Goal: Information Seeking & Learning: Learn about a topic

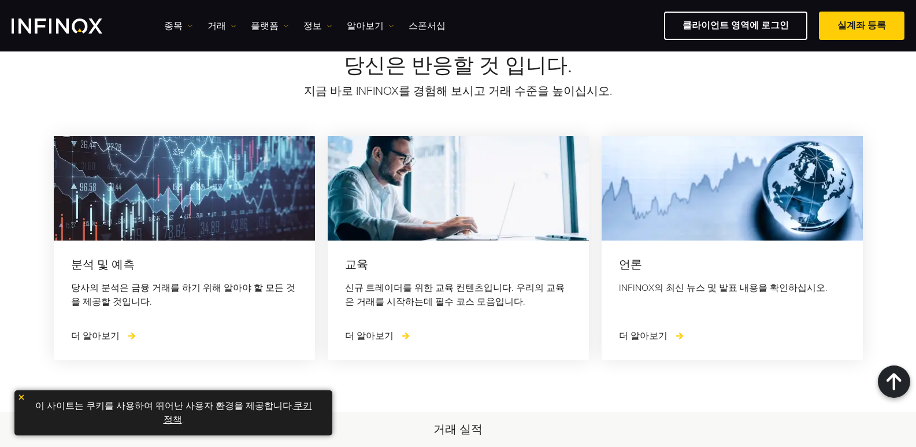
scroll to position [1330, 0]
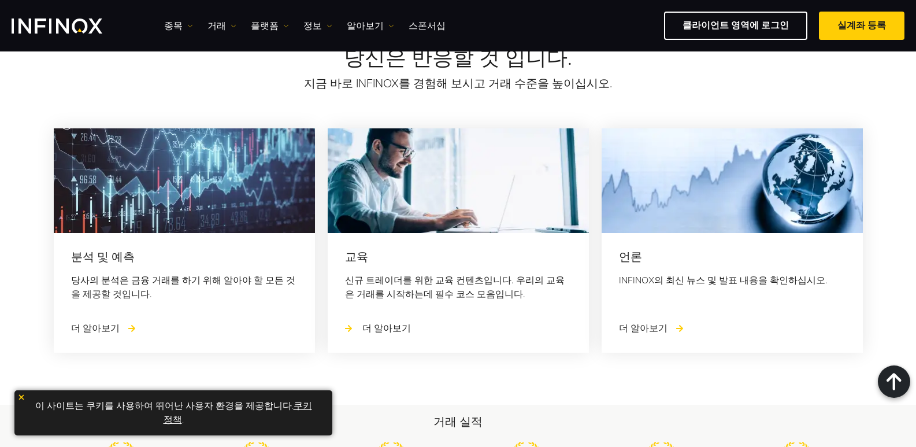
click at [371, 328] on span "더 알아보기" at bounding box center [386, 329] width 49 height 12
click at [380, 326] on span "더 알아보기" at bounding box center [386, 329] width 49 height 12
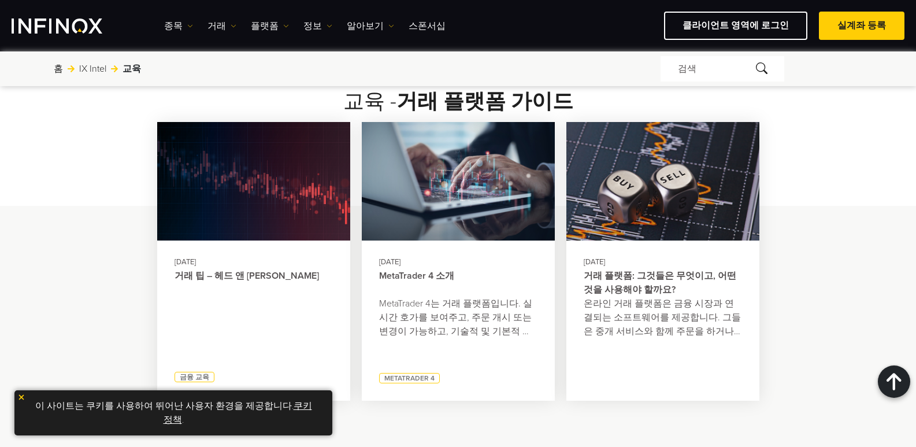
scroll to position [1676, 0]
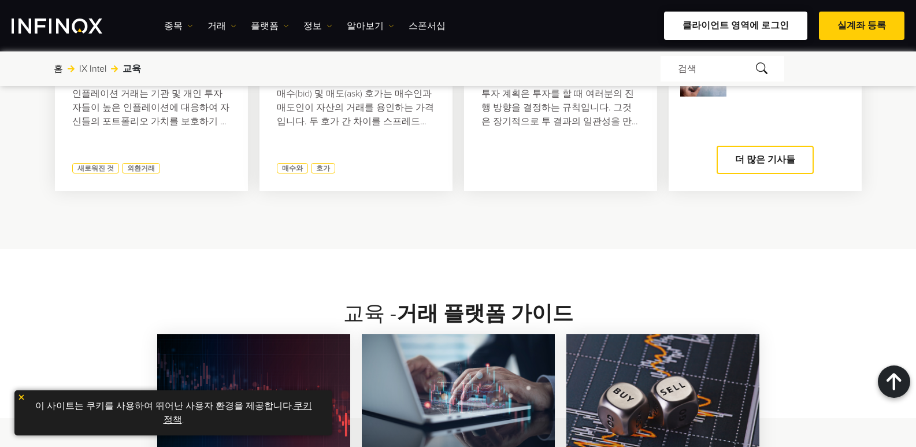
click at [731, 23] on link "클라이언트 영역에 로그인" at bounding box center [735, 26] width 143 height 28
